Goal: Task Accomplishment & Management: Manage account settings

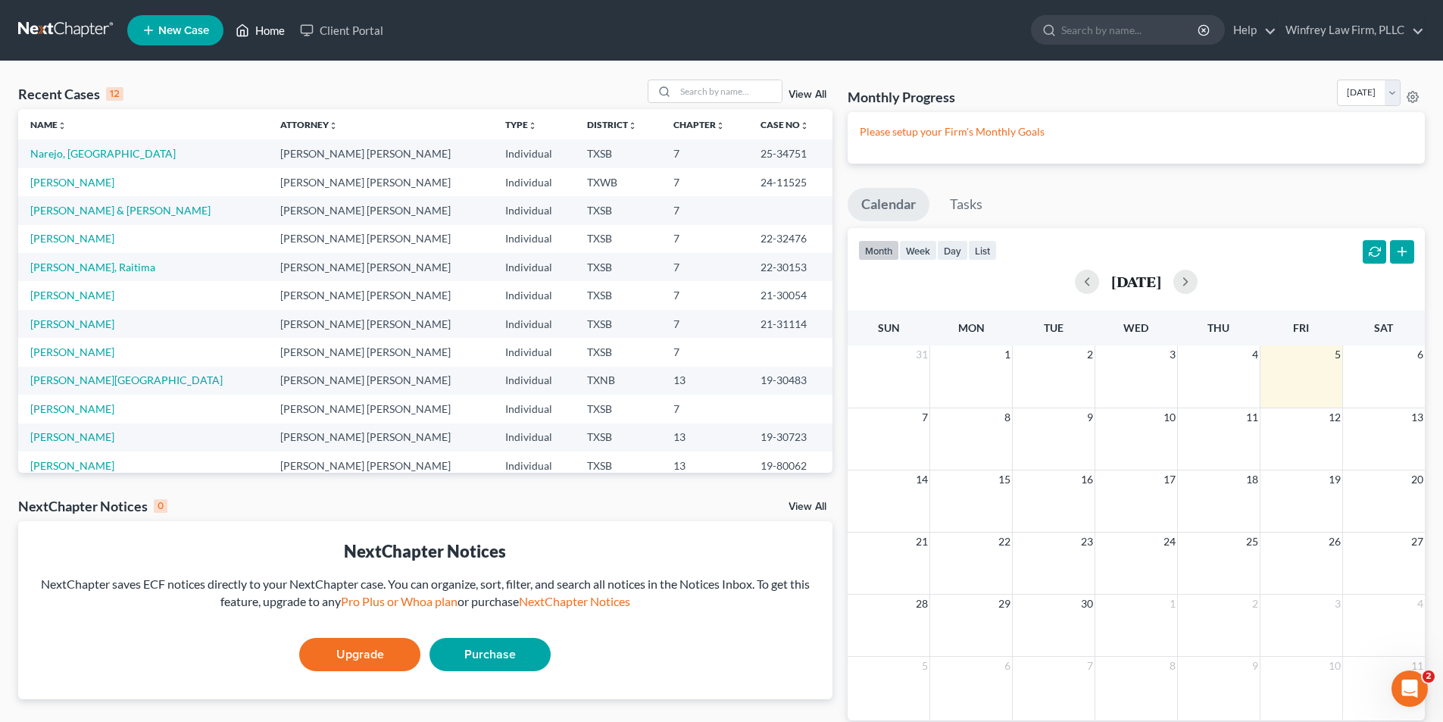
click at [260, 32] on link "Home" at bounding box center [260, 30] width 64 height 27
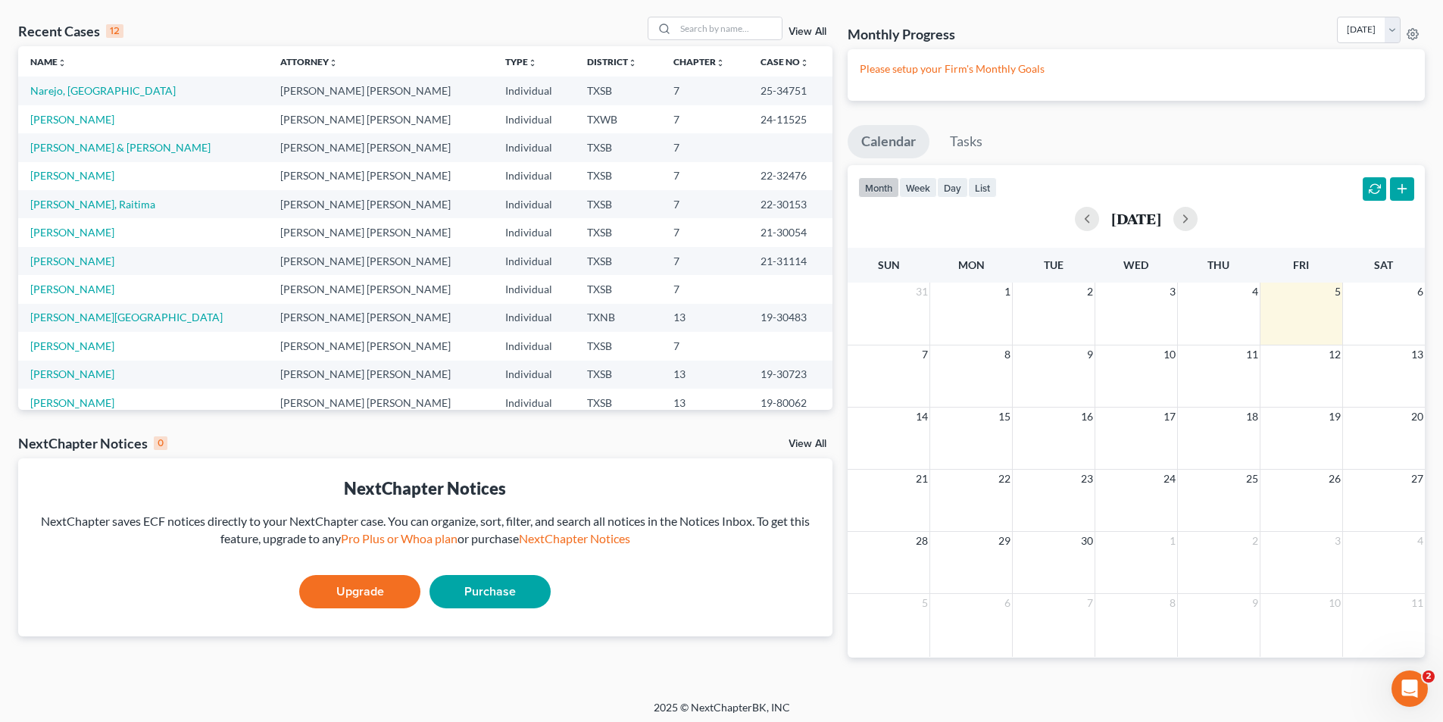
scroll to position [68, 0]
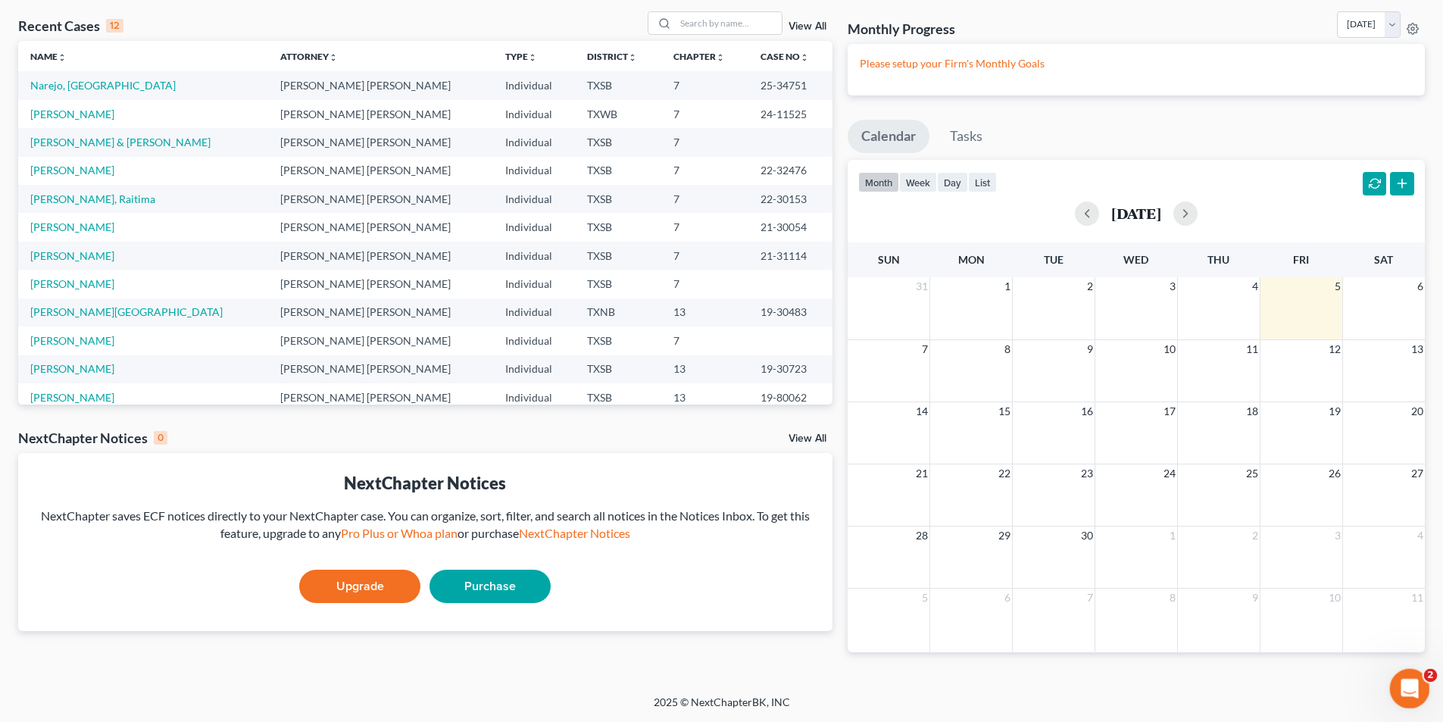
click at [1418, 673] on div "Open Intercom Messenger" at bounding box center [1407, 686] width 50 height 50
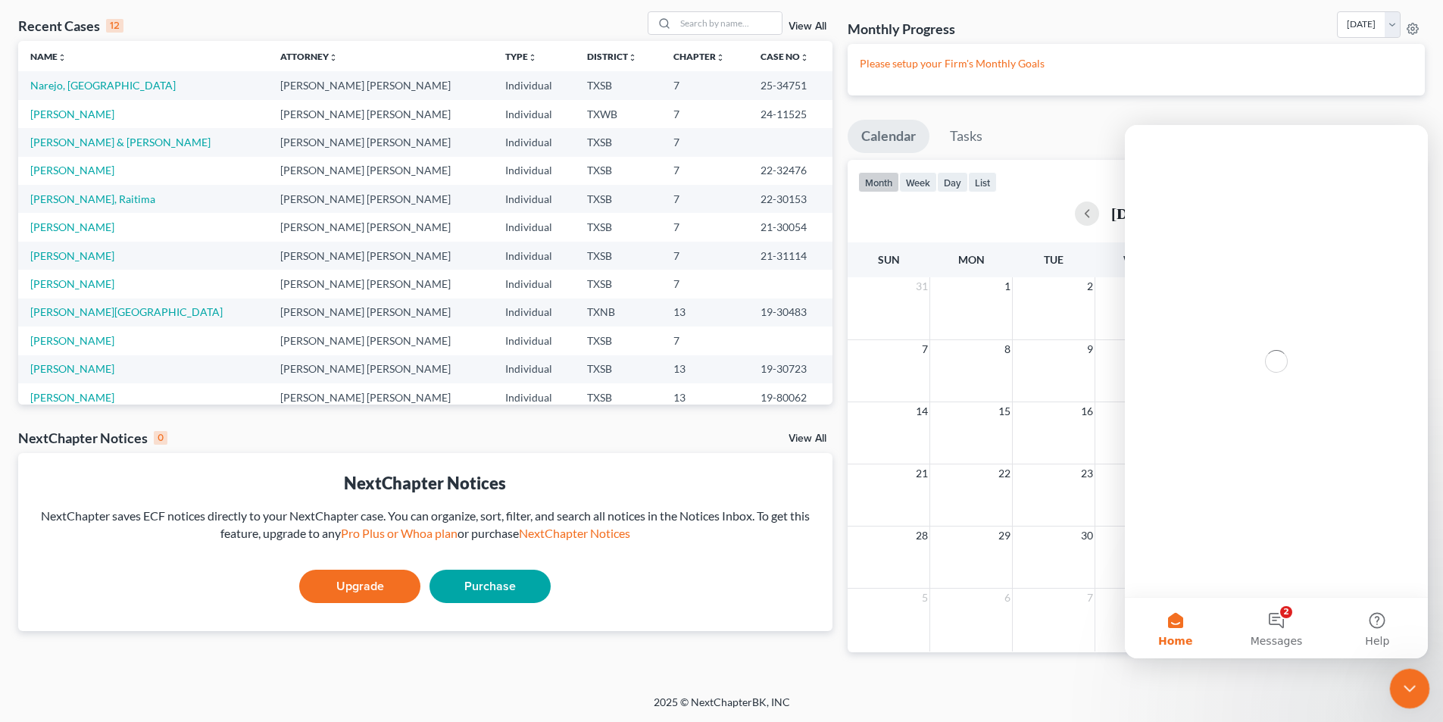
scroll to position [0, 0]
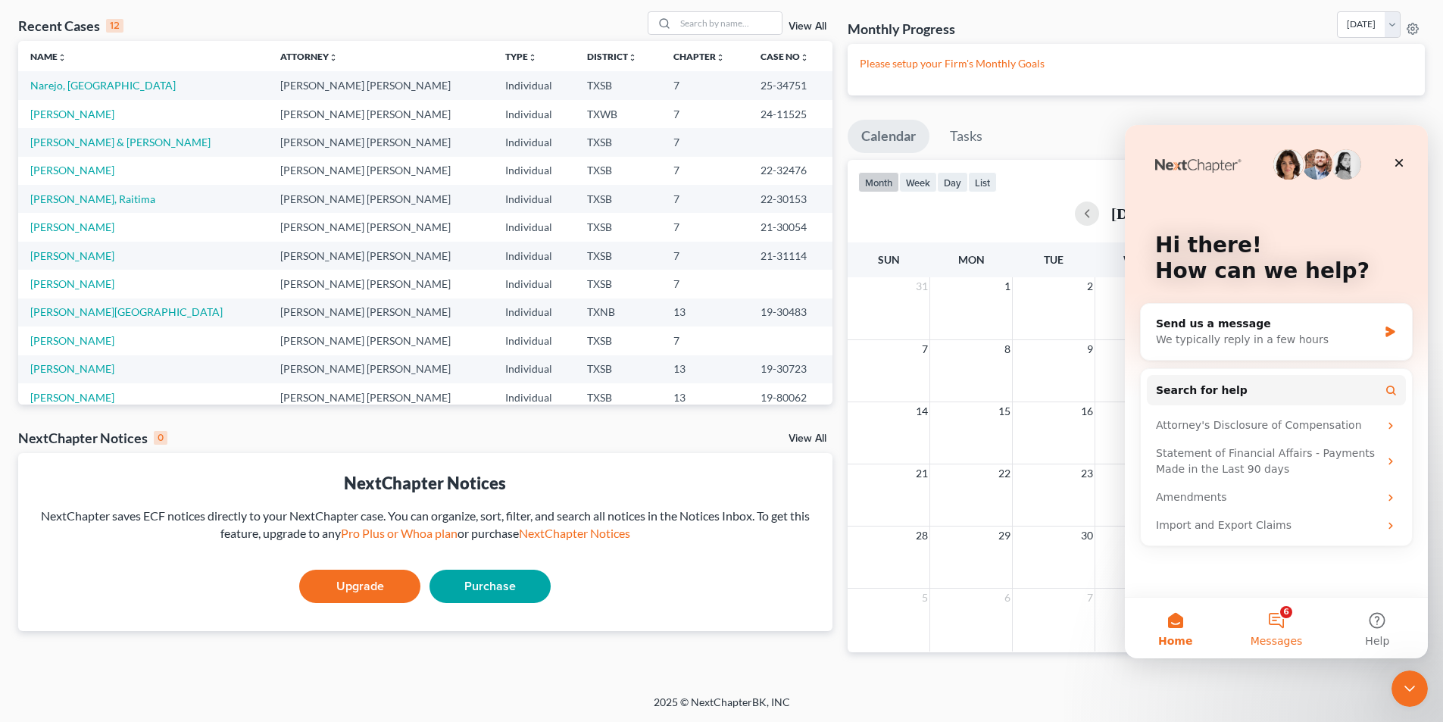
click at [1288, 627] on button "6 Messages" at bounding box center [1275, 628] width 101 height 61
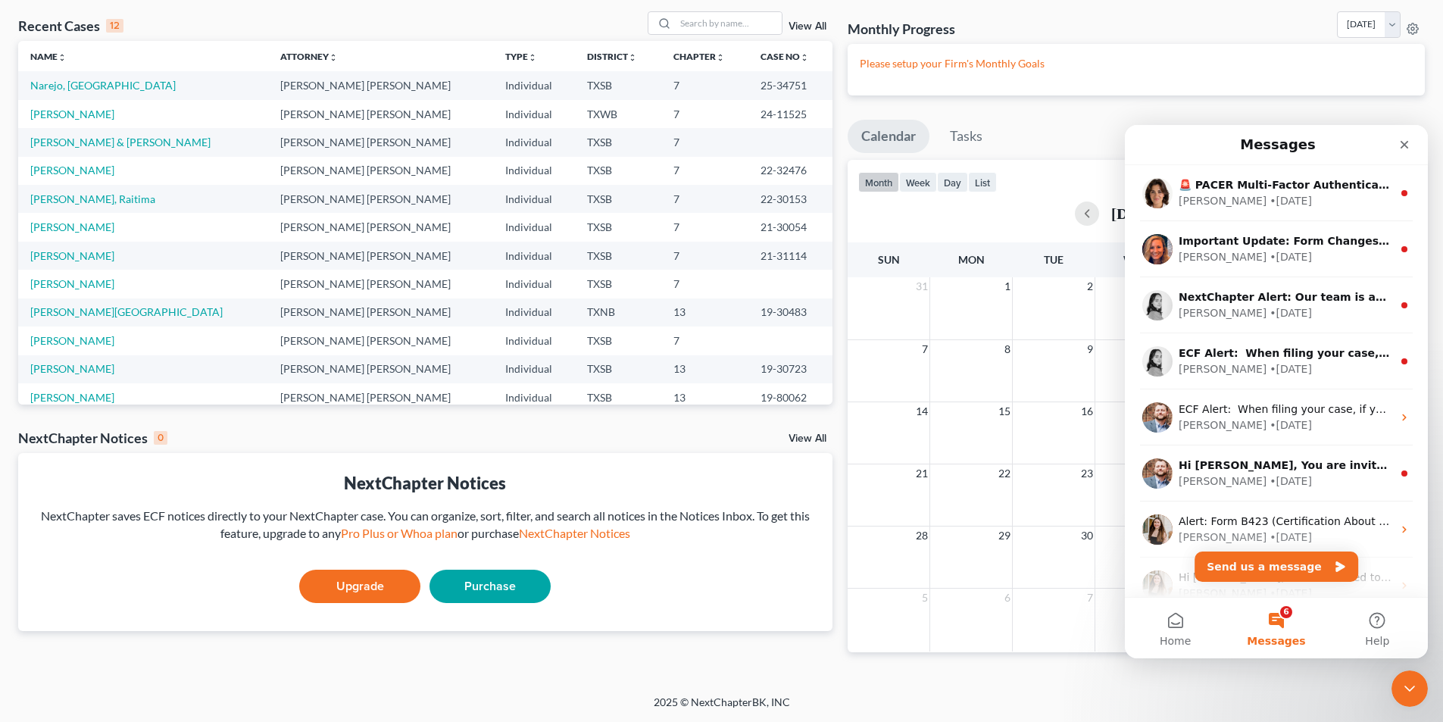
click at [539, 461] on div "NextChapter Notices NextChapter saves ECF notices directly to your NextChapter …" at bounding box center [425, 542] width 814 height 178
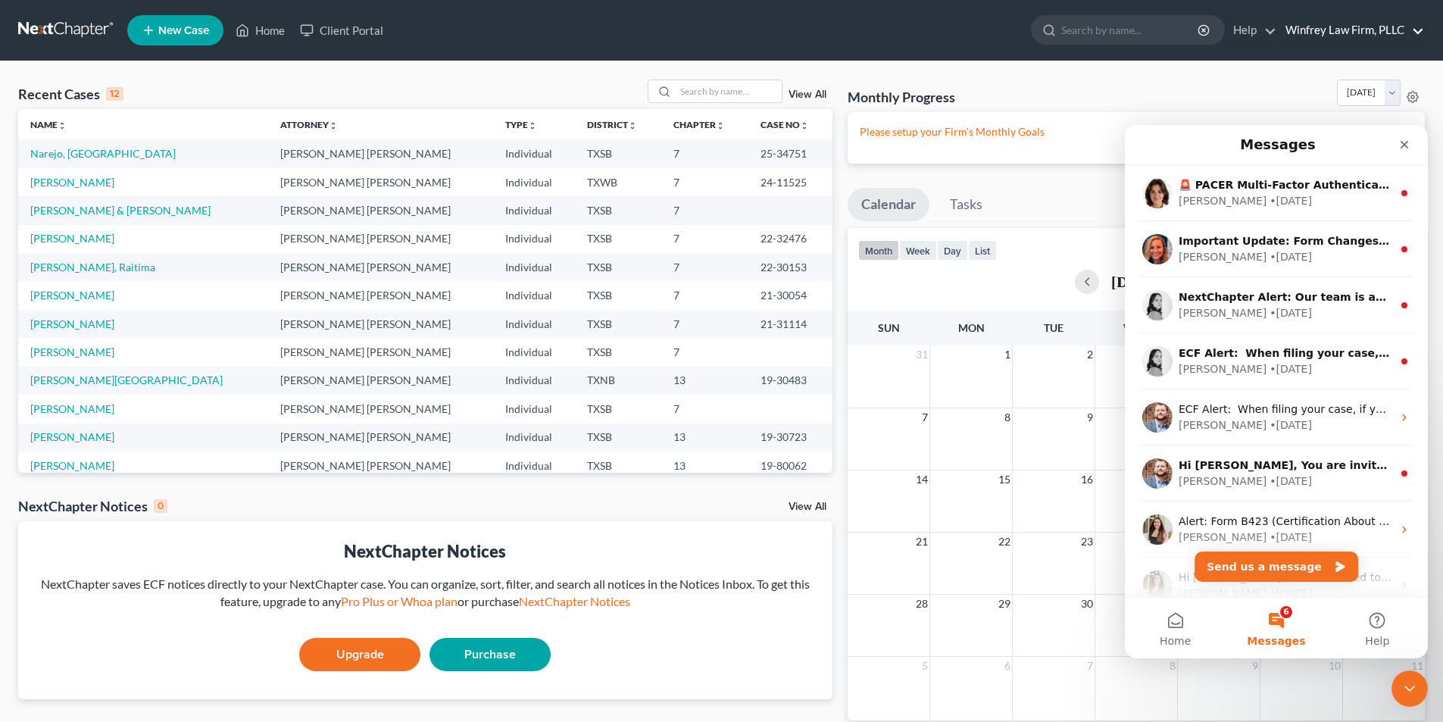
click at [1377, 36] on link "Winfrey Law Firm, PLLC" at bounding box center [1351, 30] width 146 height 27
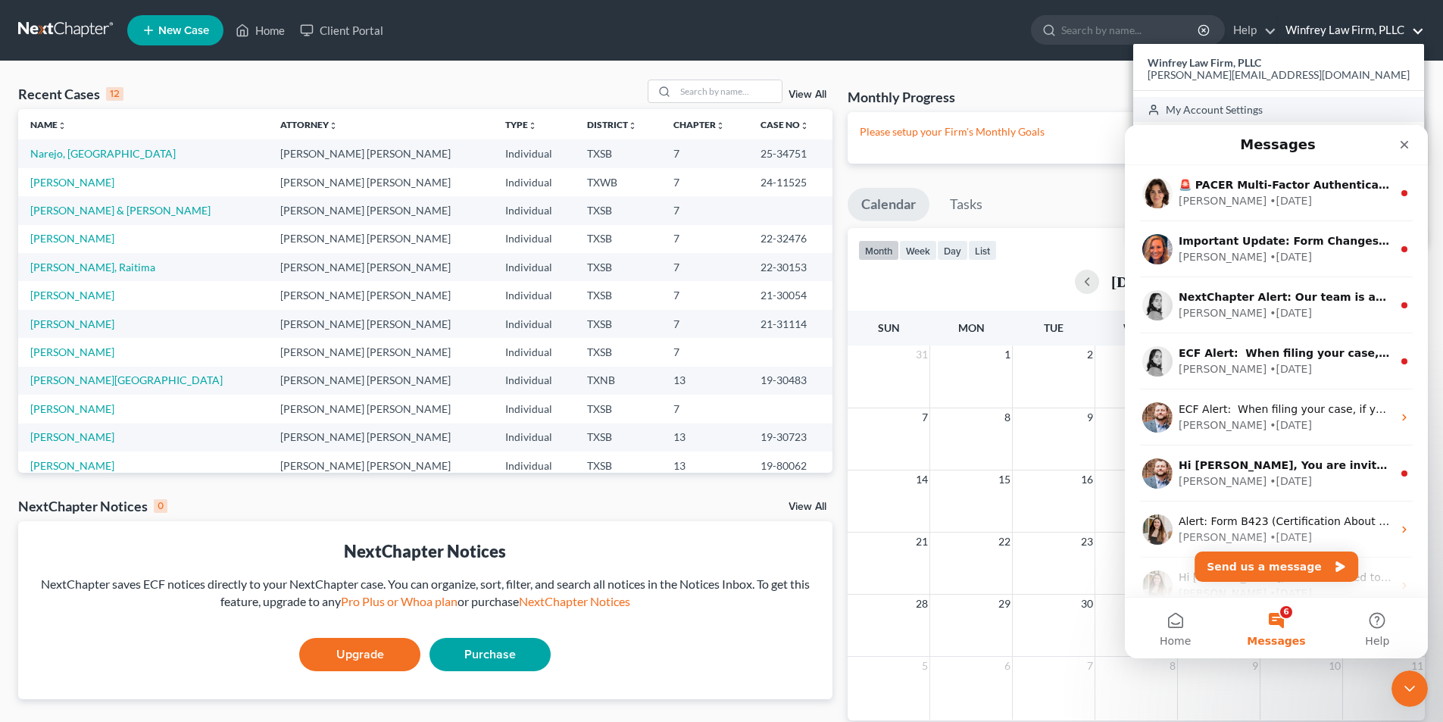
click at [1309, 108] on link "My Account Settings" at bounding box center [1278, 110] width 291 height 26
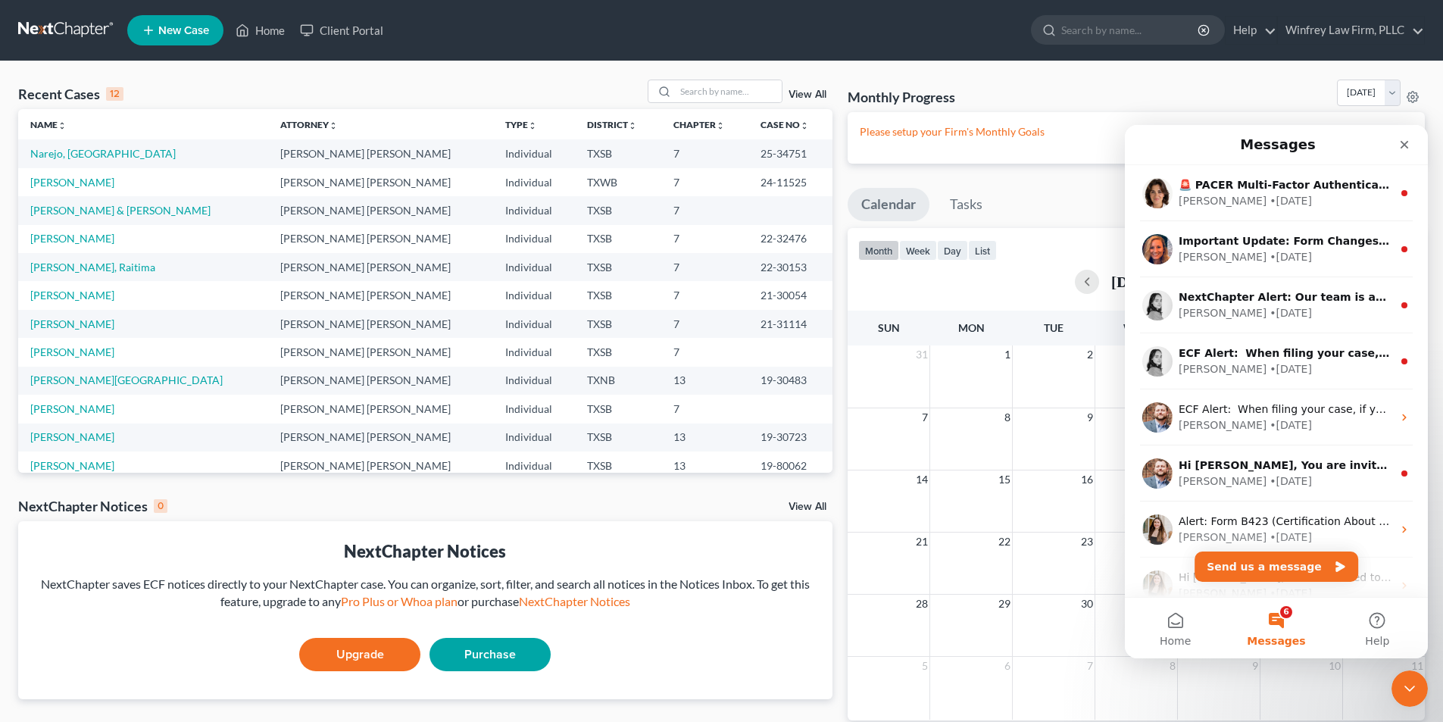
select select "79"
select select "23"
select select "45"
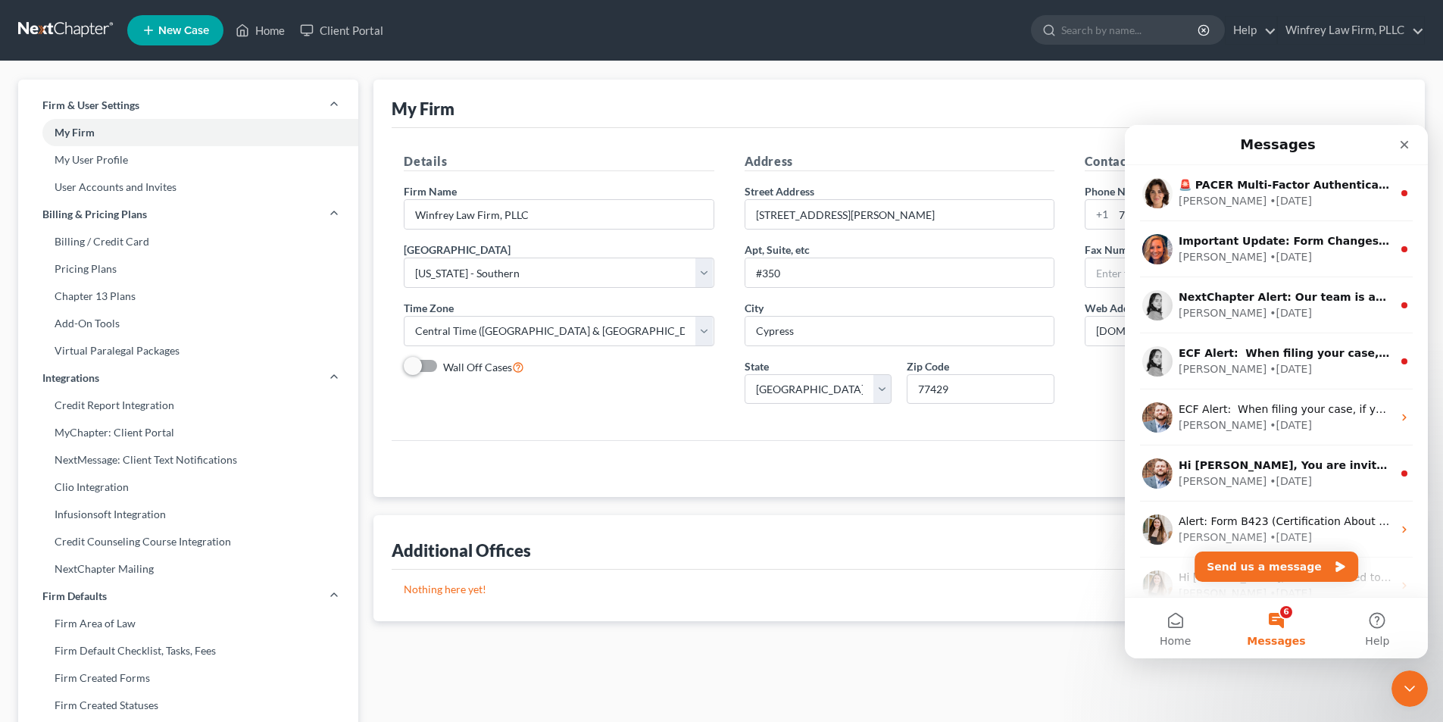
click at [580, 121] on div "My Firm" at bounding box center [899, 104] width 1015 height 48
click at [79, 264] on link "Pricing Plans" at bounding box center [188, 268] width 340 height 27
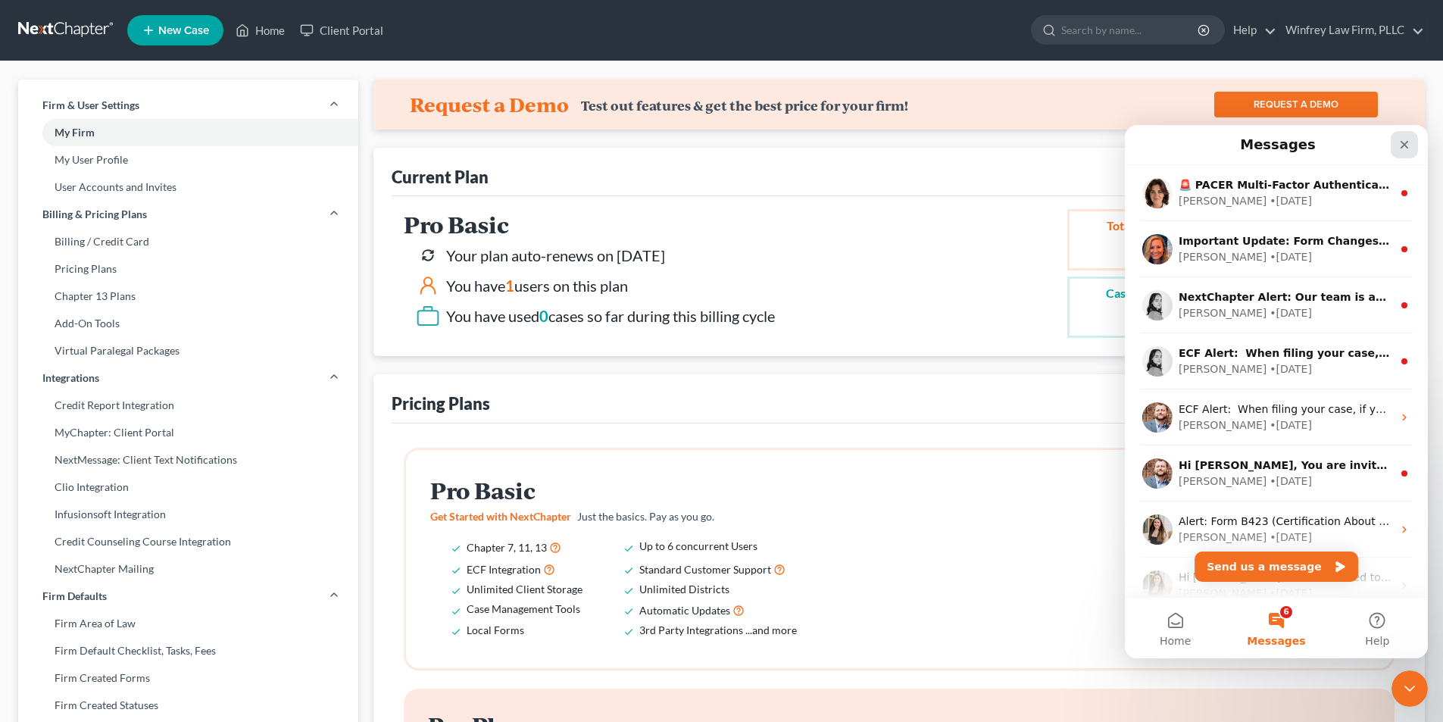
click at [1400, 144] on icon "Close" at bounding box center [1404, 145] width 12 height 12
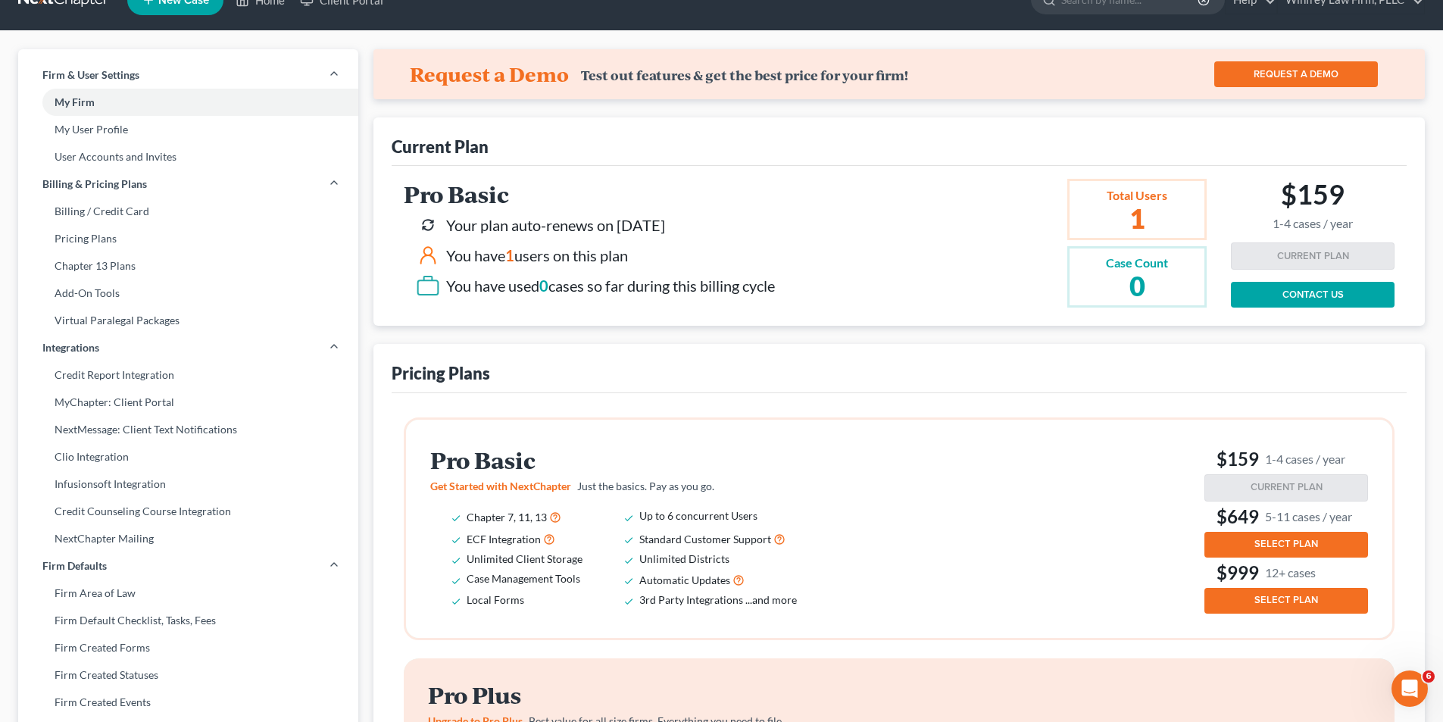
scroll to position [38, 0]
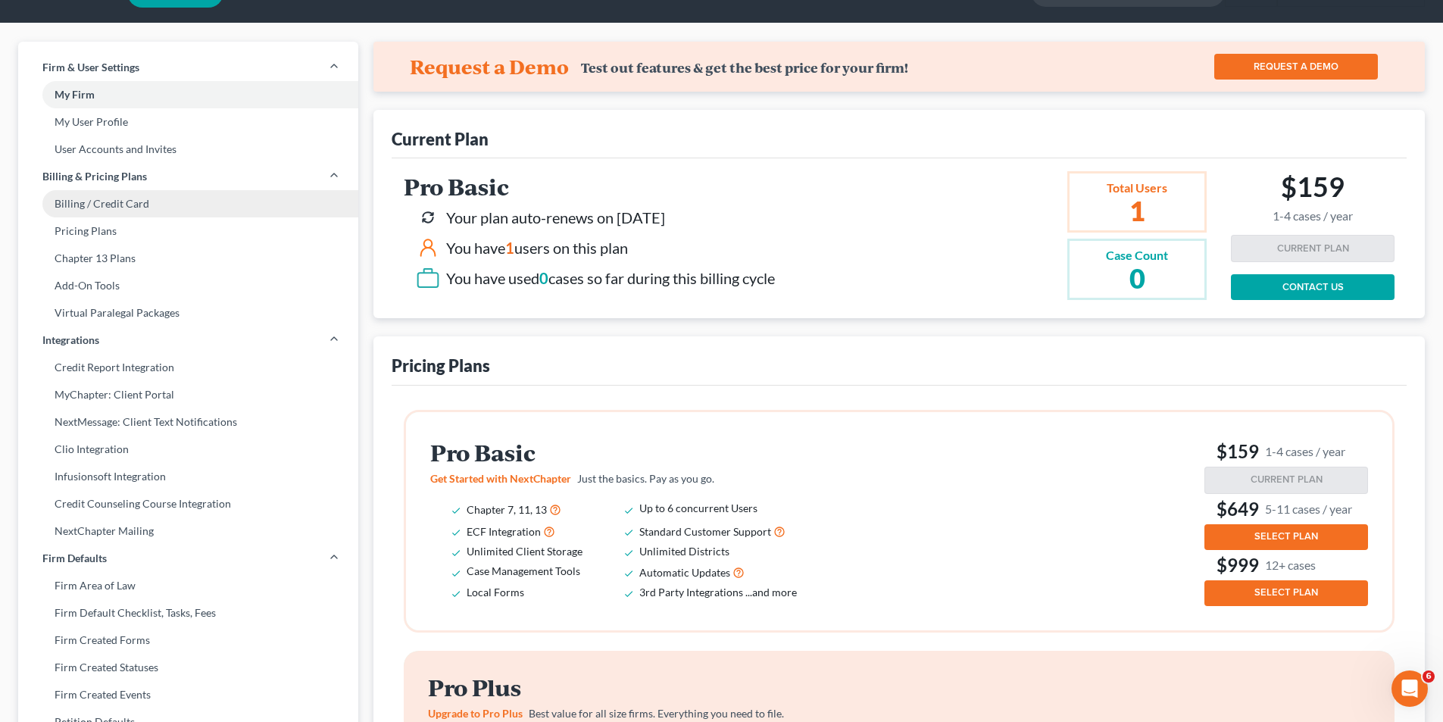
click at [123, 198] on link "Billing / Credit Card" at bounding box center [188, 203] width 340 height 27
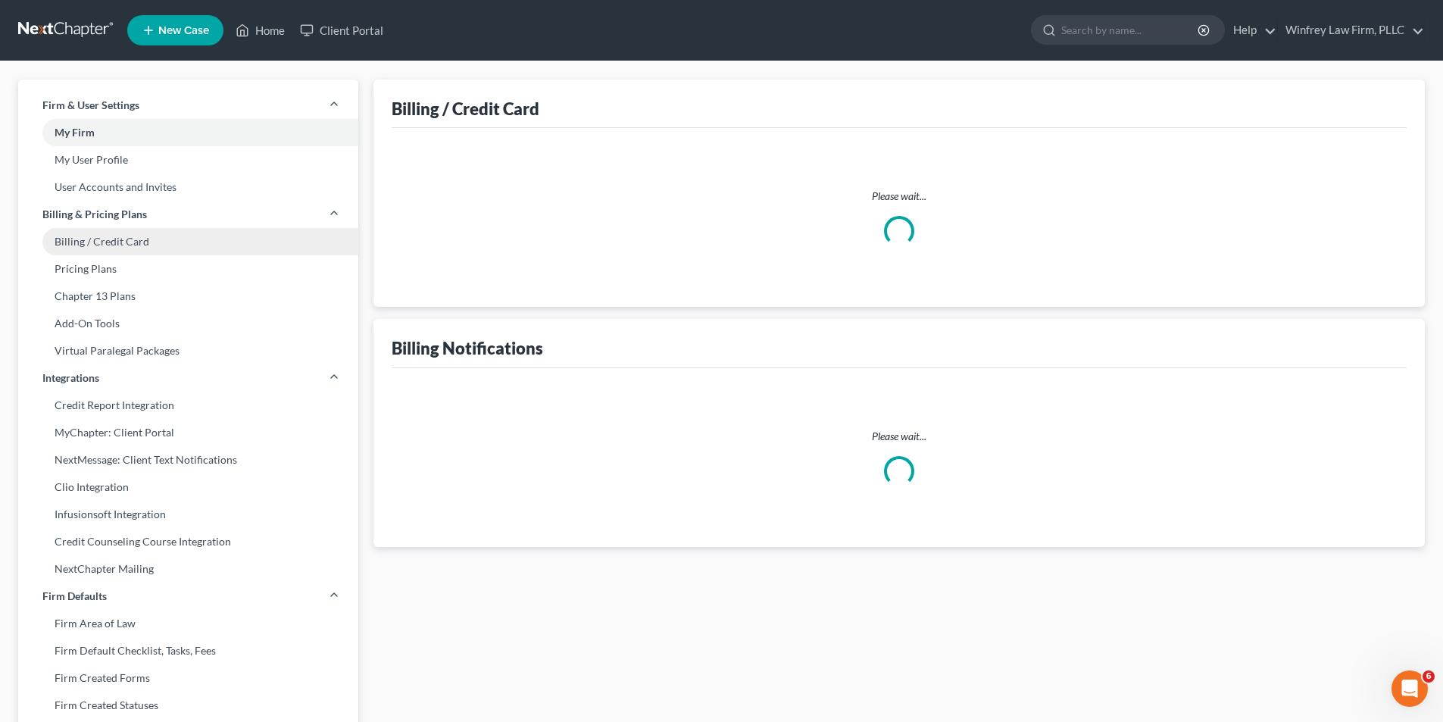
select select "45"
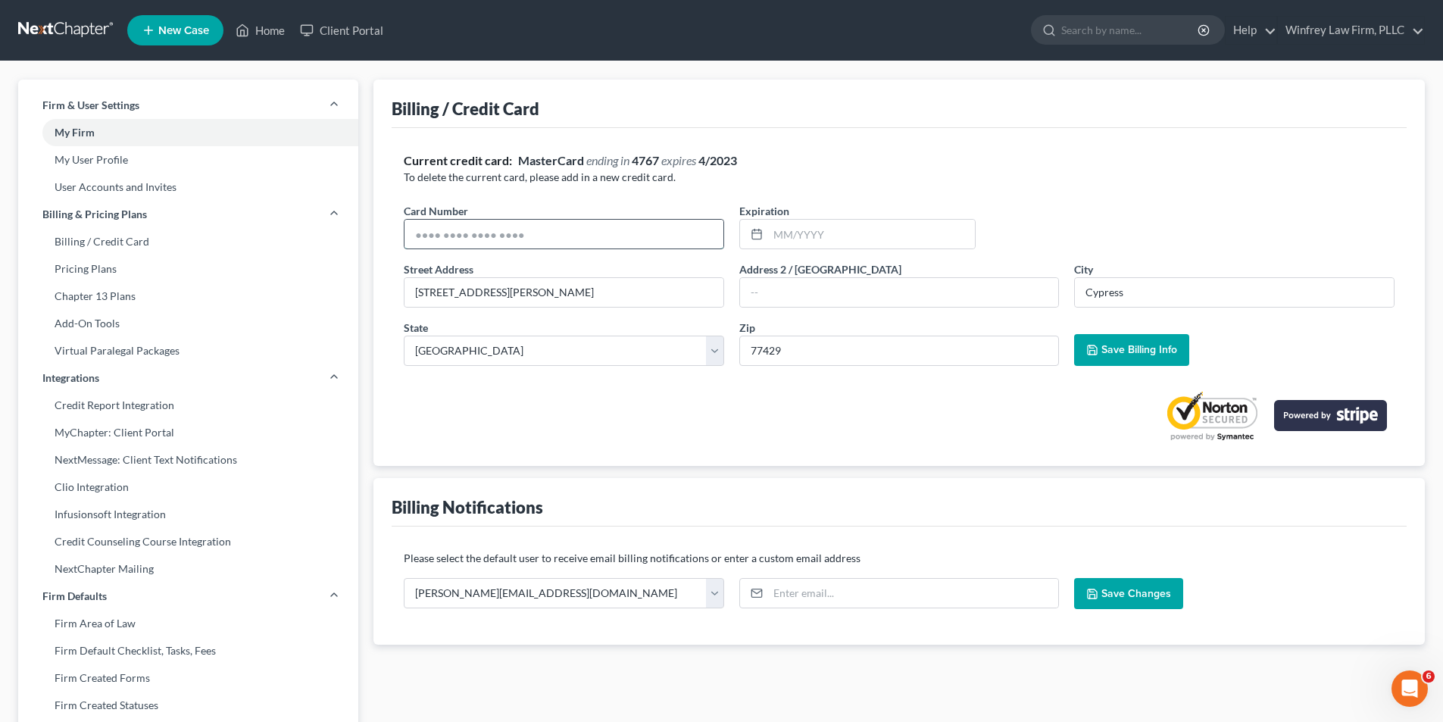
click at [416, 242] on input "text" at bounding box center [563, 234] width 319 height 29
type input "[CREDIT_CARD_NUMBER]"
click at [754, 236] on icon at bounding box center [757, 234] width 12 height 12
click at [786, 237] on input "05" at bounding box center [871, 234] width 207 height 29
click at [760, 230] on rect at bounding box center [756, 234] width 9 height 9
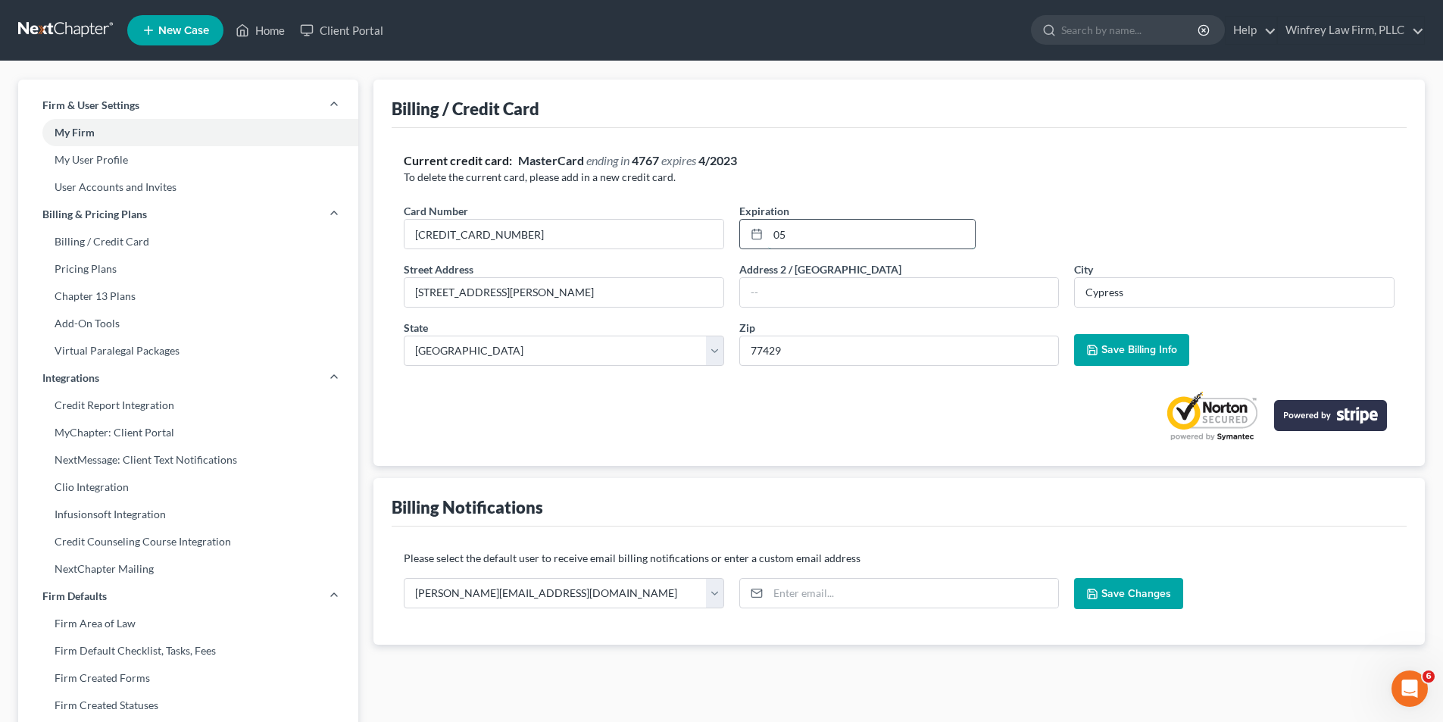
click at [801, 235] on input "05" at bounding box center [871, 234] width 207 height 29
click at [1128, 354] on span "Save Billing Info" at bounding box center [1139, 349] width 76 height 13
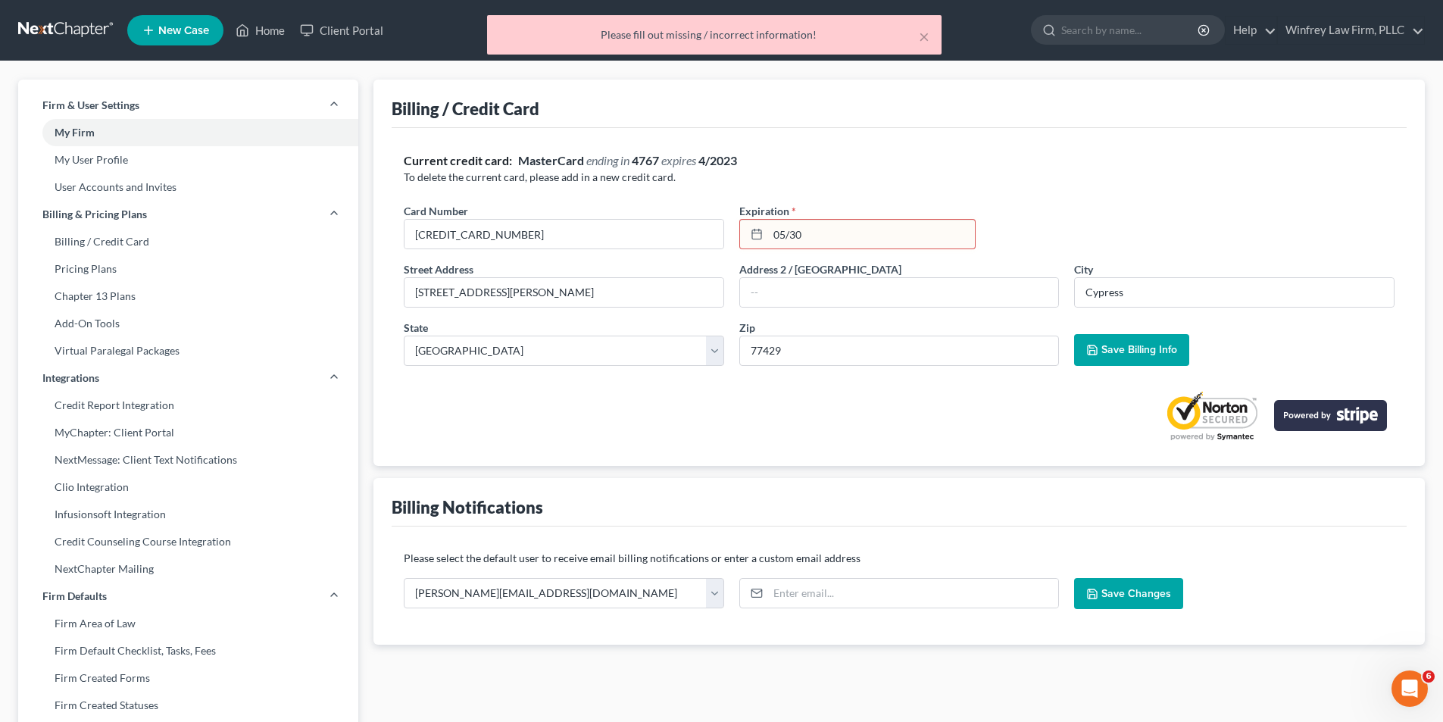
drag, startPoint x: 771, startPoint y: 236, endPoint x: 812, endPoint y: 233, distance: 41.0
click at [812, 233] on input "05/30" at bounding box center [871, 234] width 207 height 29
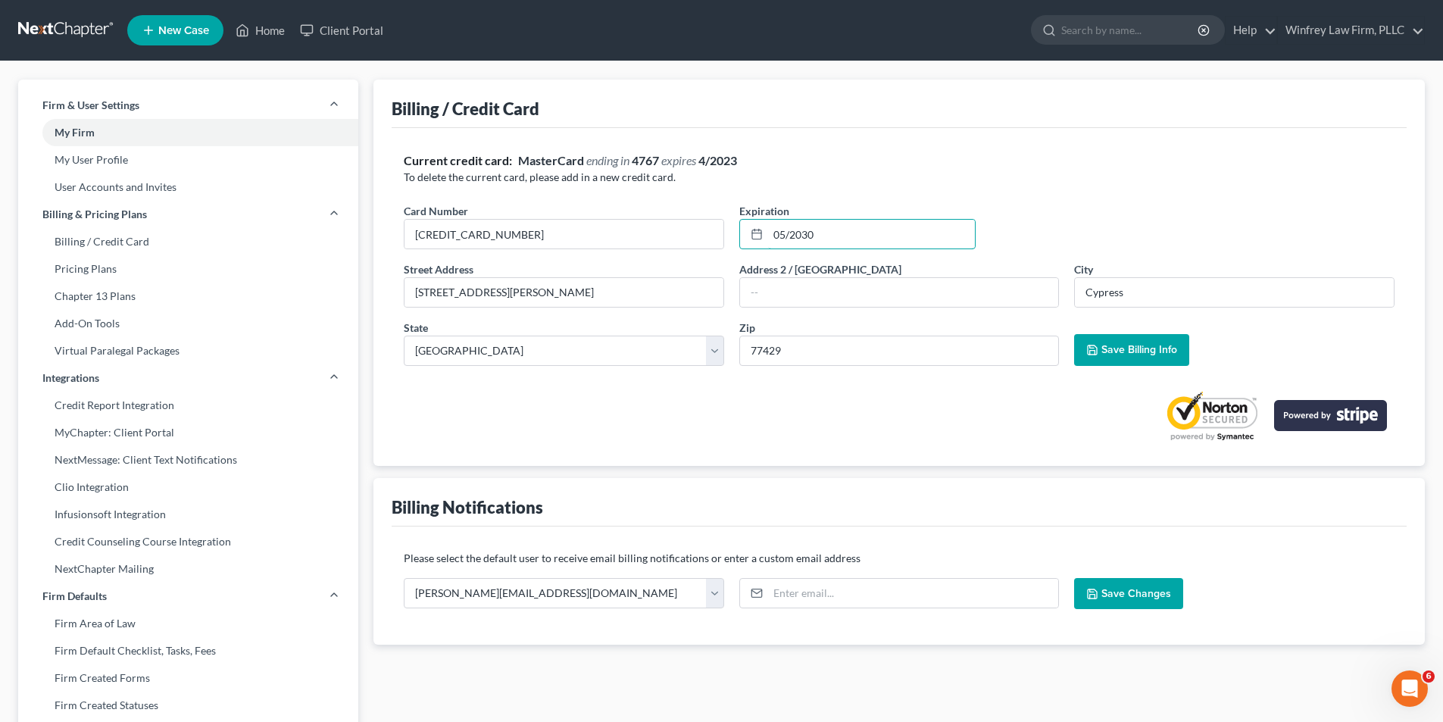
type input "05/2030"
click at [1126, 345] on span "Save Billing Info" at bounding box center [1139, 349] width 76 height 13
